Goal: Transaction & Acquisition: Download file/media

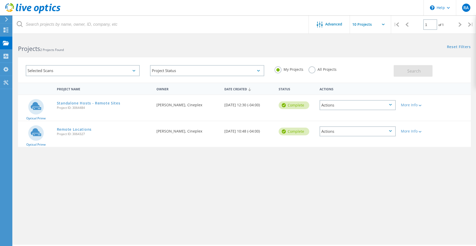
click at [80, 71] on div "Selected Scans" at bounding box center [83, 70] width 114 height 11
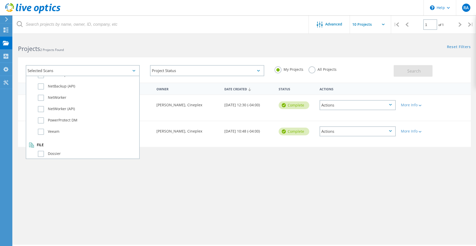
scroll to position [362, 0]
click at [126, 183] on div "Project Name Owner Date Created Status Actions Optical Prime Standalone Hosts -…" at bounding box center [244, 150] width 453 height 134
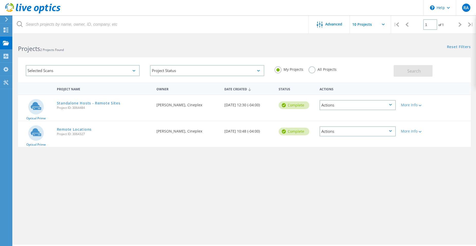
click at [131, 180] on div "Project Name Owner Date Created Status Actions Optical Prime Standalone Hosts -…" at bounding box center [244, 150] width 453 height 134
click at [16, 42] on div "Projects" at bounding box center [25, 43] width 20 height 4
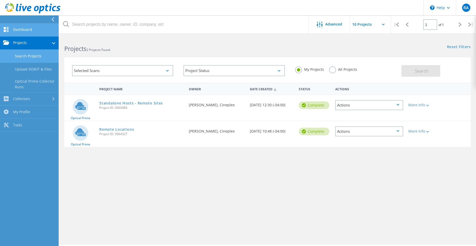
click at [23, 26] on link "Dashboard" at bounding box center [29, 29] width 59 height 13
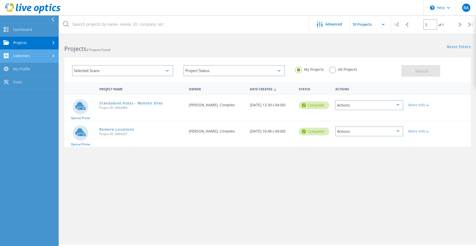
click at [22, 53] on link "Collectors" at bounding box center [29, 56] width 59 height 13
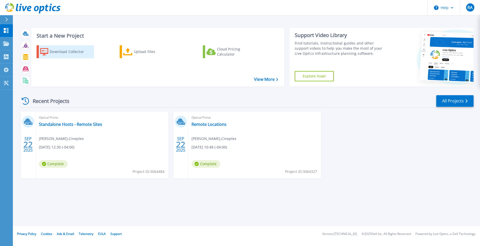
click at [75, 51] on div "Download Collector" at bounding box center [70, 52] width 41 height 10
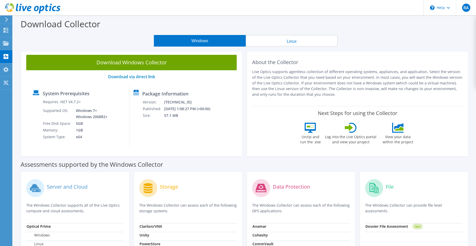
click at [205, 41] on button "Windows" at bounding box center [200, 41] width 92 height 12
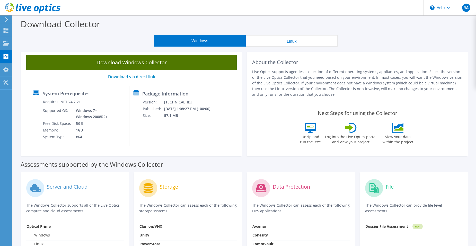
click at [126, 65] on link "Download Windows Collector" at bounding box center [131, 62] width 211 height 15
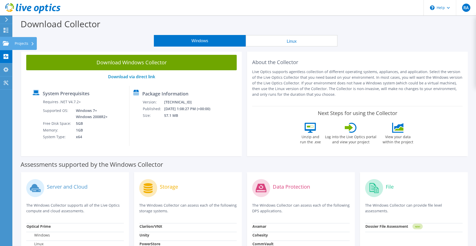
click at [14, 42] on div "Projects" at bounding box center [24, 43] width 25 height 13
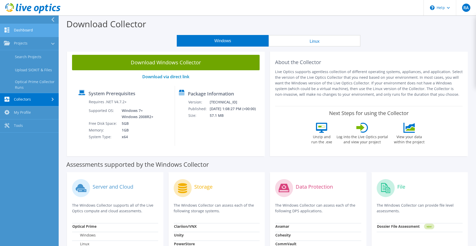
click at [32, 31] on link "Dashboard" at bounding box center [29, 30] width 59 height 13
